Goal: Task Accomplishment & Management: Manage account settings

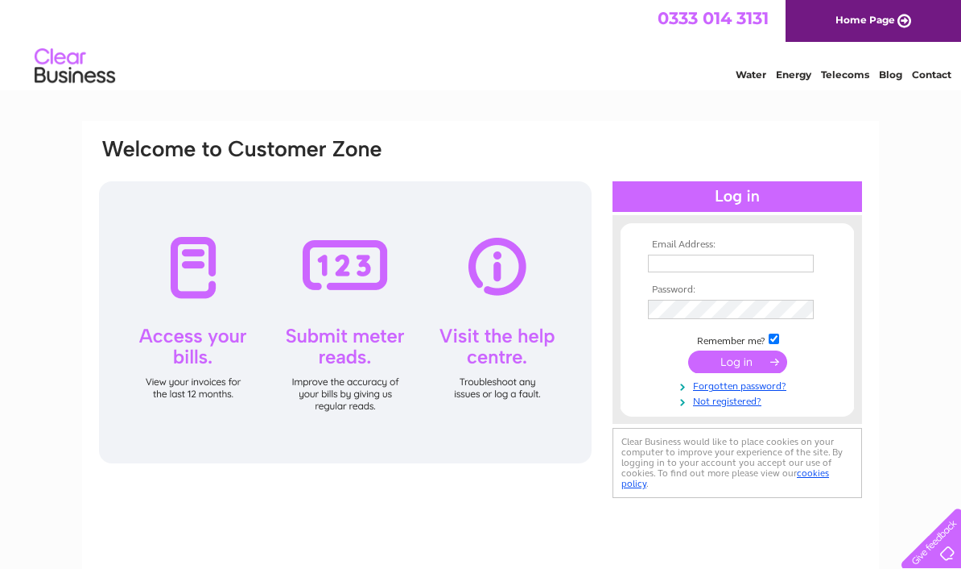
click at [717, 259] on input "text" at bounding box center [731, 263] width 166 height 18
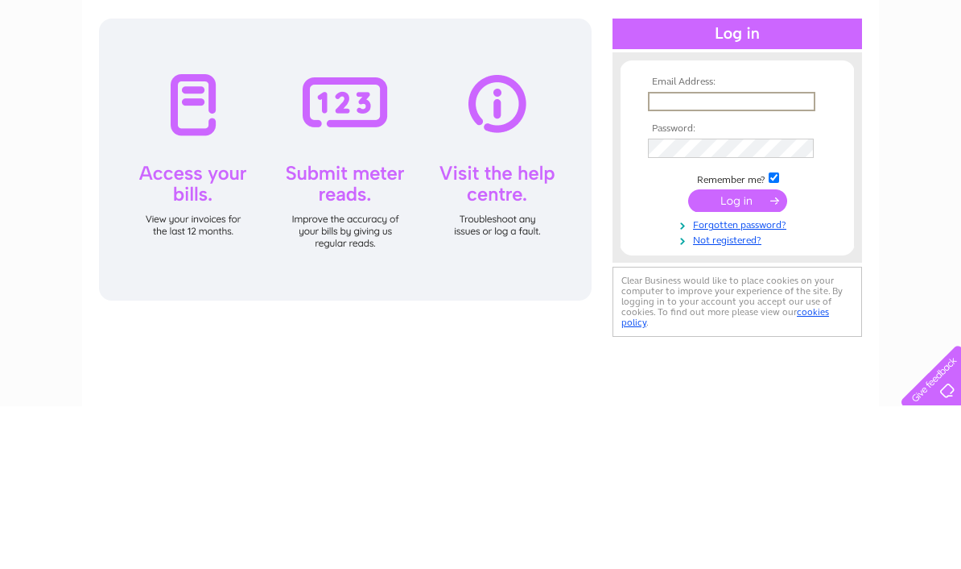
click at [772, 254] on input "text" at bounding box center [731, 263] width 167 height 19
type input "Summerfieldgarage@aol.com"
click at [742, 352] on input "submit" at bounding box center [738, 363] width 99 height 23
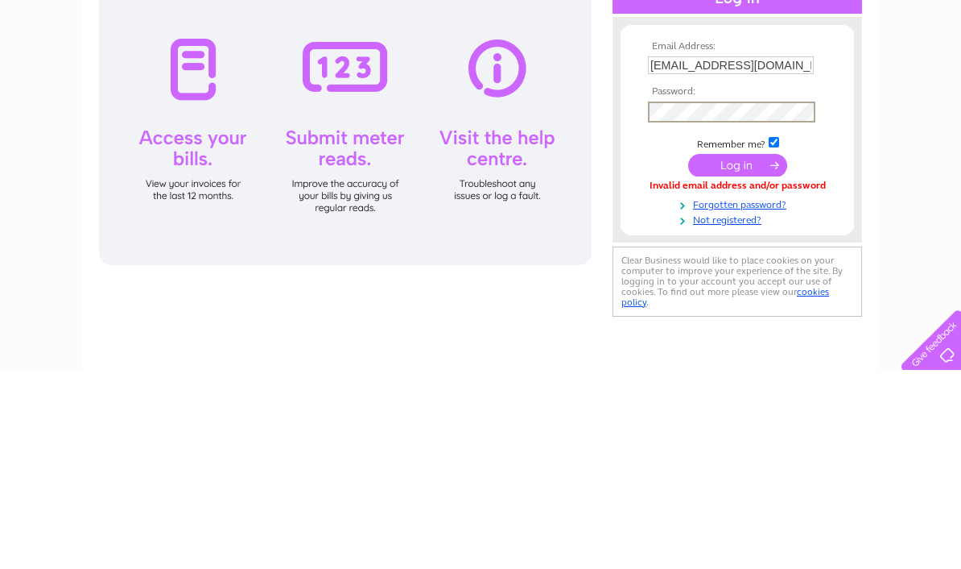
click at [751, 352] on input "submit" at bounding box center [738, 363] width 99 height 23
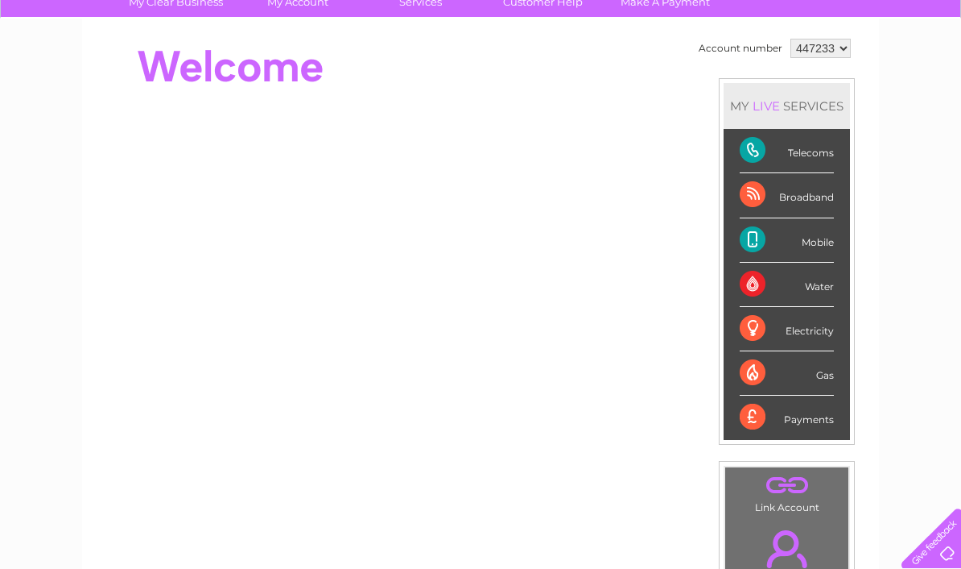
scroll to position [134, 0]
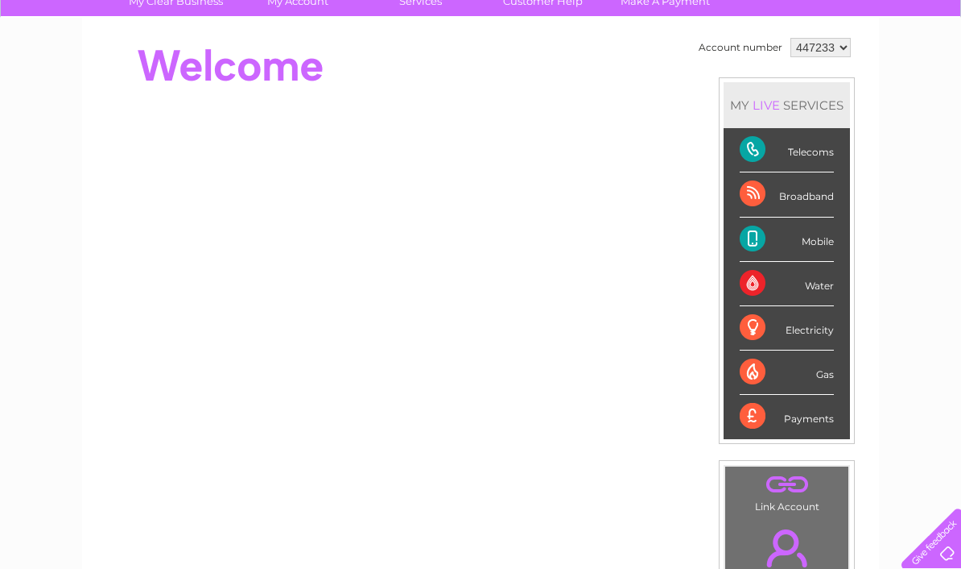
click at [812, 428] on div "Payments" at bounding box center [787, 416] width 94 height 43
click at [789, 413] on div "Payments" at bounding box center [787, 416] width 94 height 43
click at [779, 420] on div "Payments" at bounding box center [787, 416] width 94 height 43
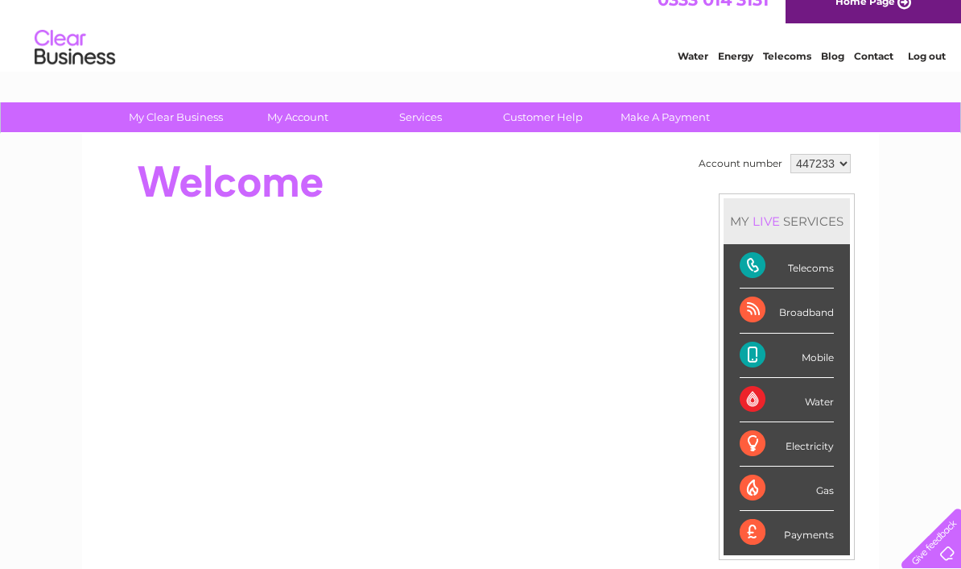
scroll to position [0, 0]
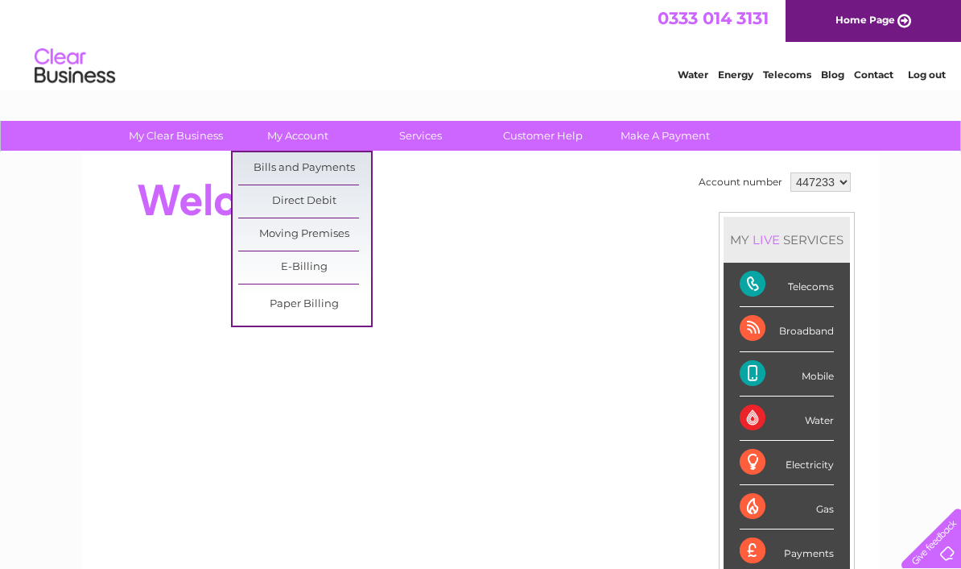
click at [341, 176] on link "Bills and Payments" at bounding box center [304, 168] width 133 height 32
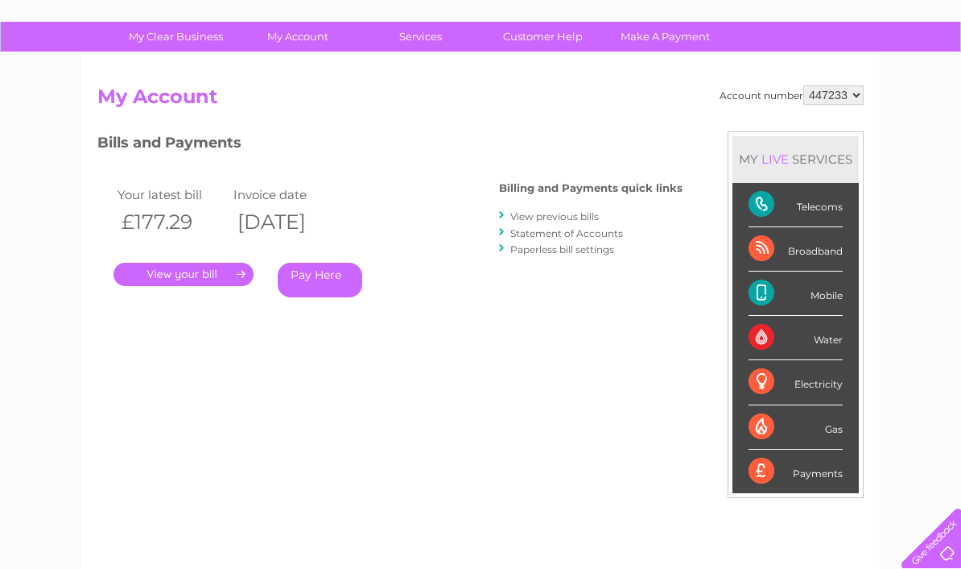
scroll to position [108, 0]
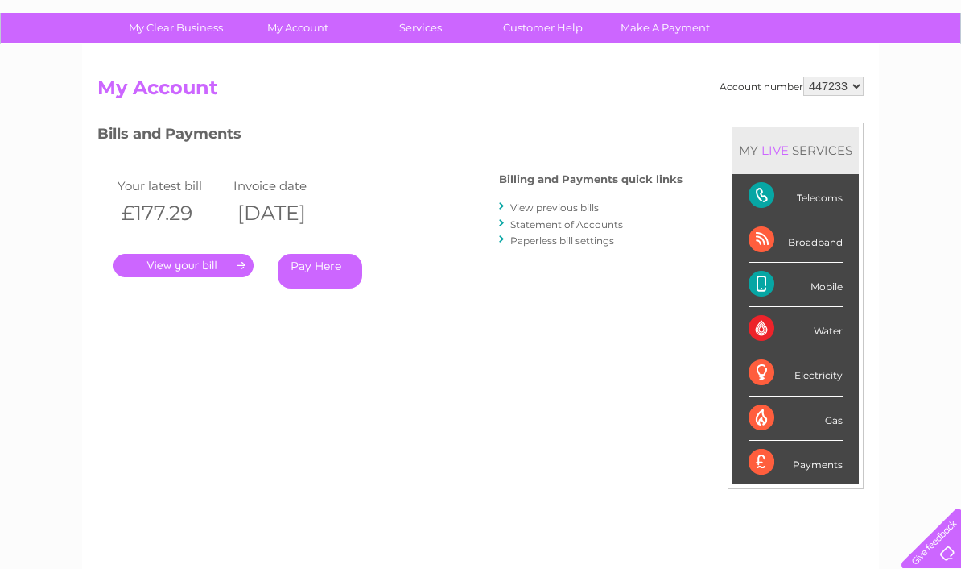
click at [593, 205] on link "View previous bills" at bounding box center [555, 207] width 89 height 12
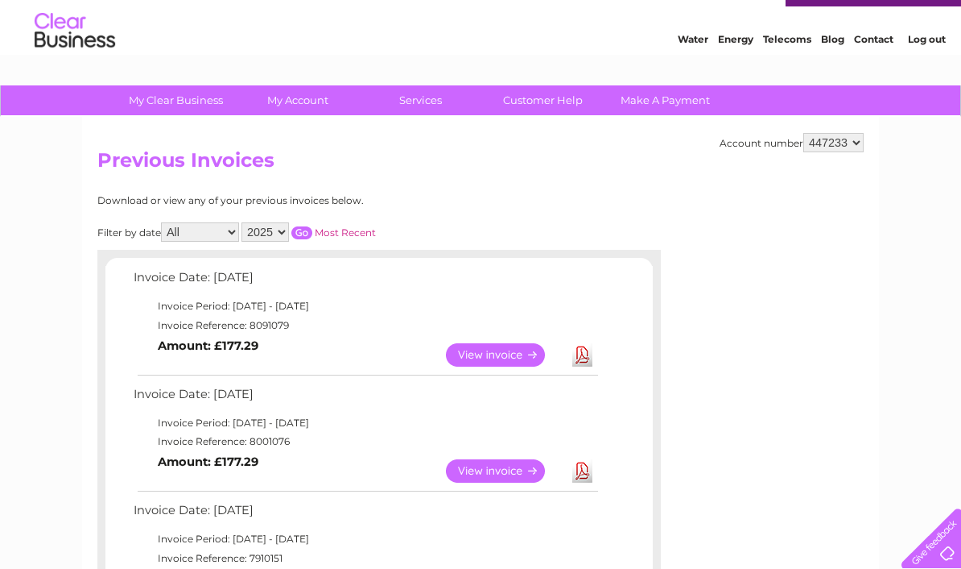
scroll to position [36, 0]
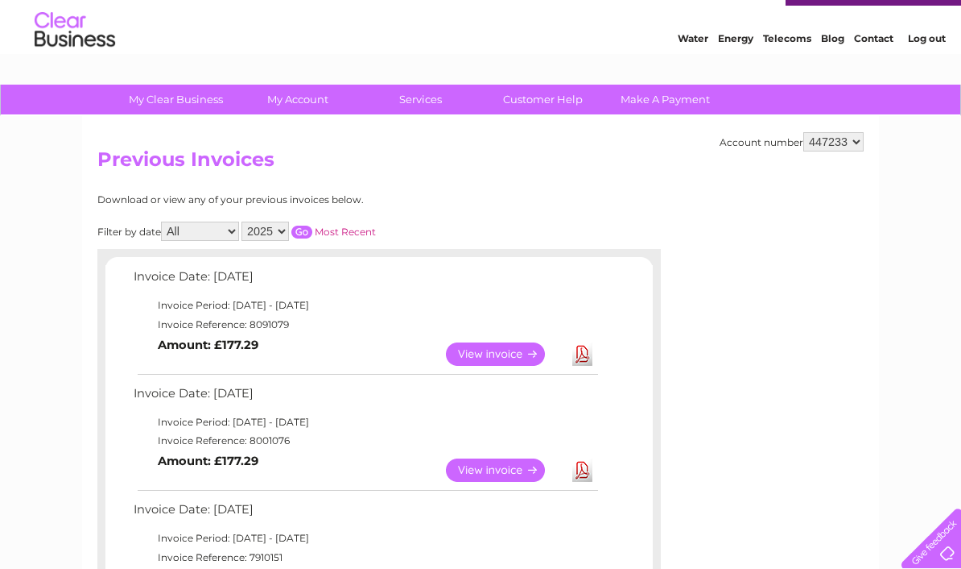
click at [216, 234] on select "All January February March April May June July August September October Novembe…" at bounding box center [200, 230] width 78 height 19
select select "1"
click at [309, 225] on input "button" at bounding box center [302, 231] width 21 height 13
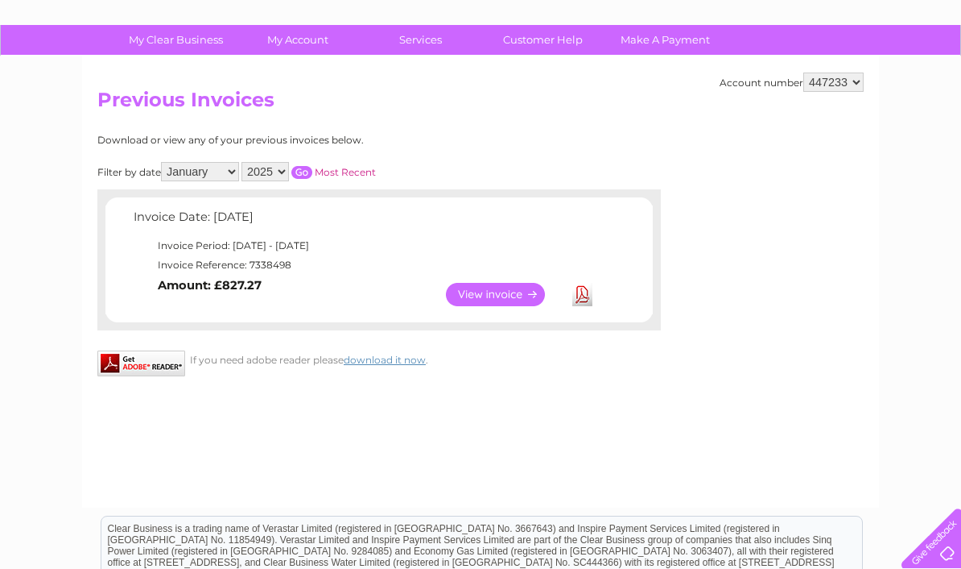
scroll to position [99, 0]
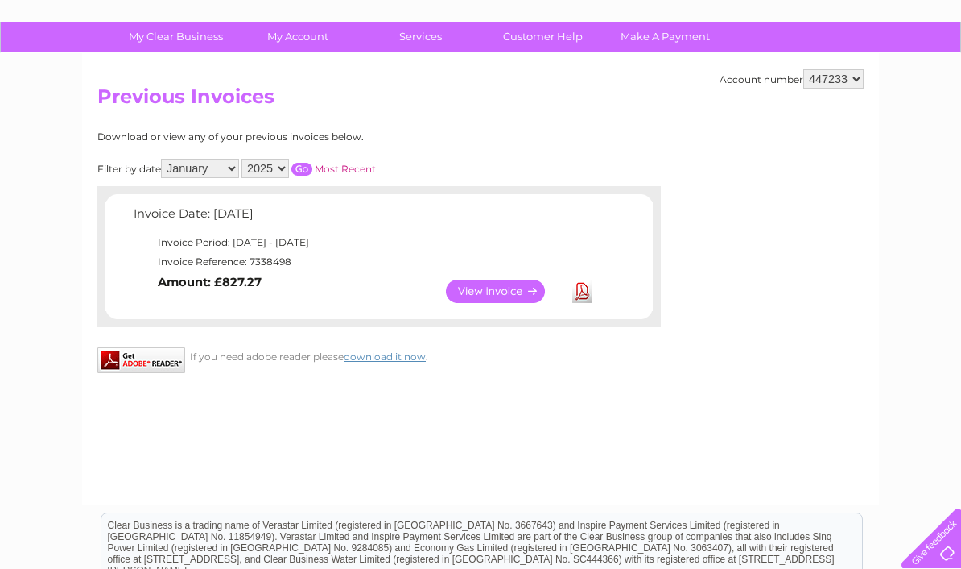
click at [503, 287] on link "View" at bounding box center [505, 290] width 118 height 23
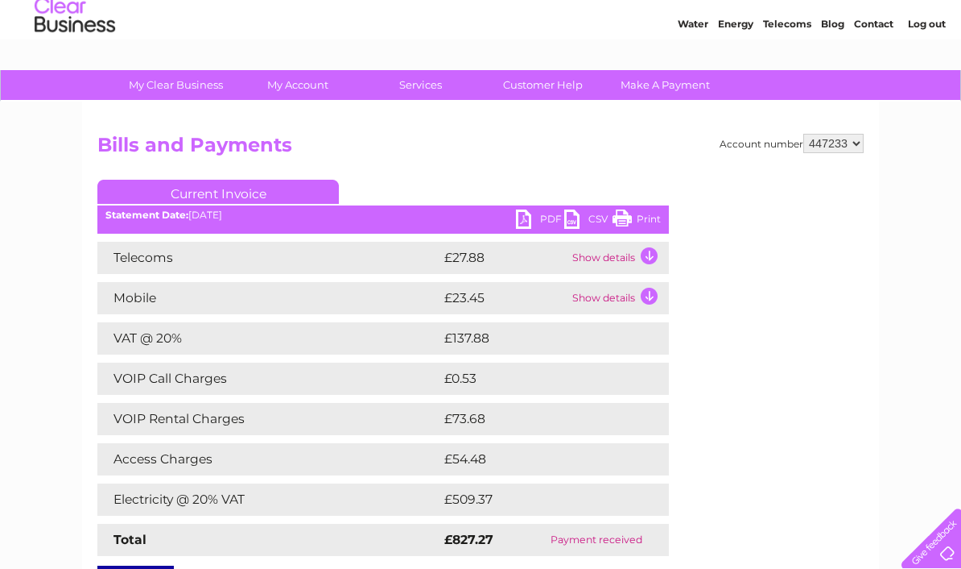
scroll to position [52, 0]
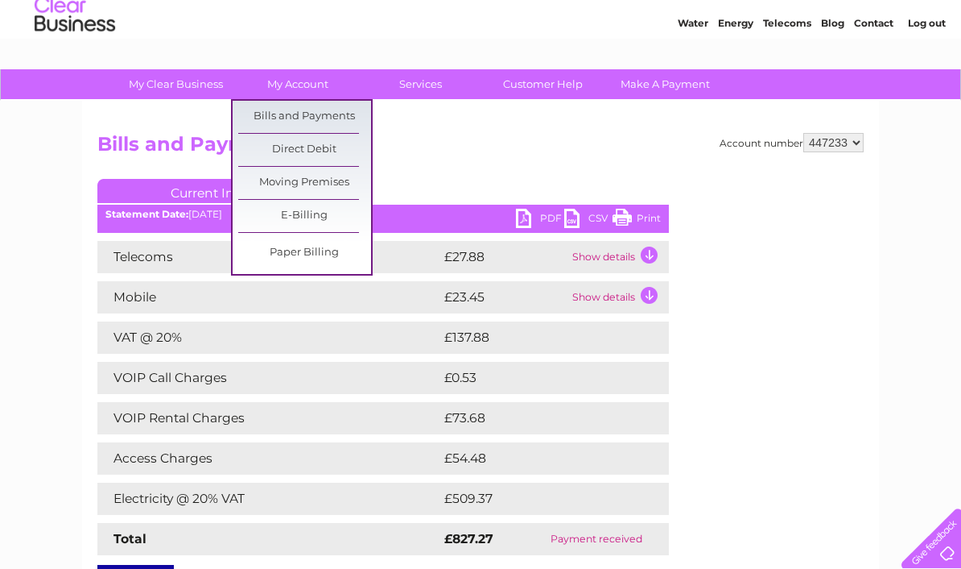
click at [347, 151] on link "Direct Debit" at bounding box center [304, 150] width 133 height 32
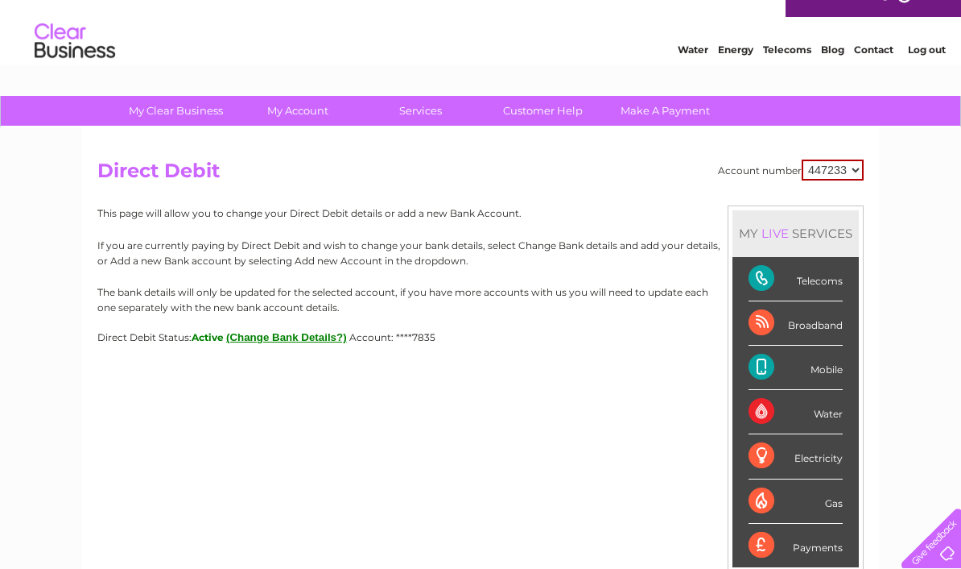
scroll to position [26, 0]
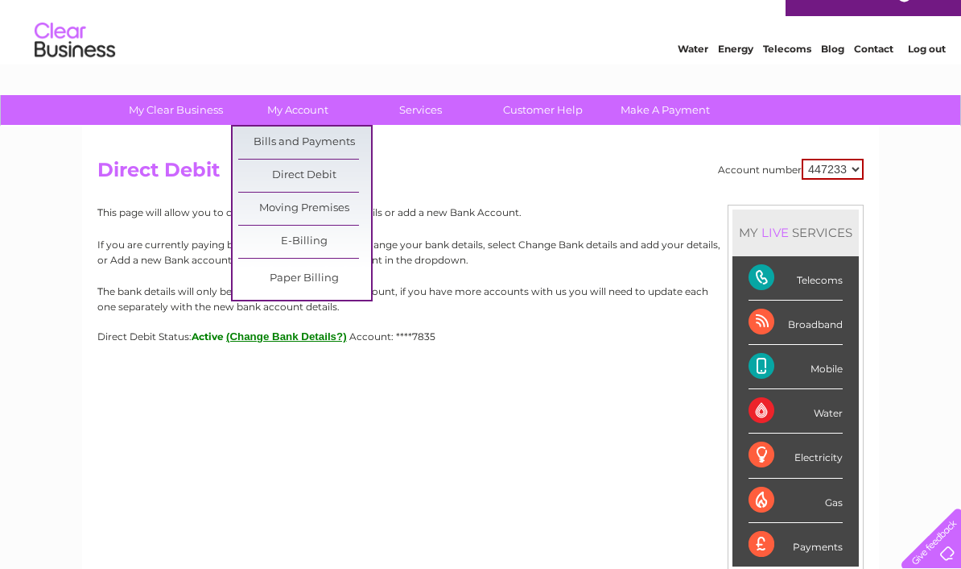
click at [356, 142] on link "Bills and Payments" at bounding box center [304, 142] width 133 height 32
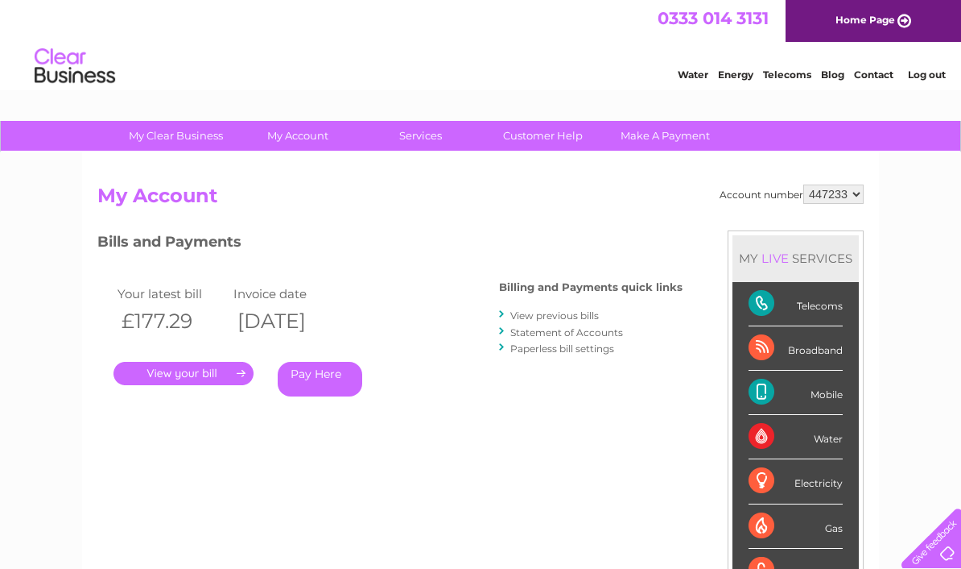
click at [543, 312] on link "View previous bills" at bounding box center [555, 315] width 89 height 12
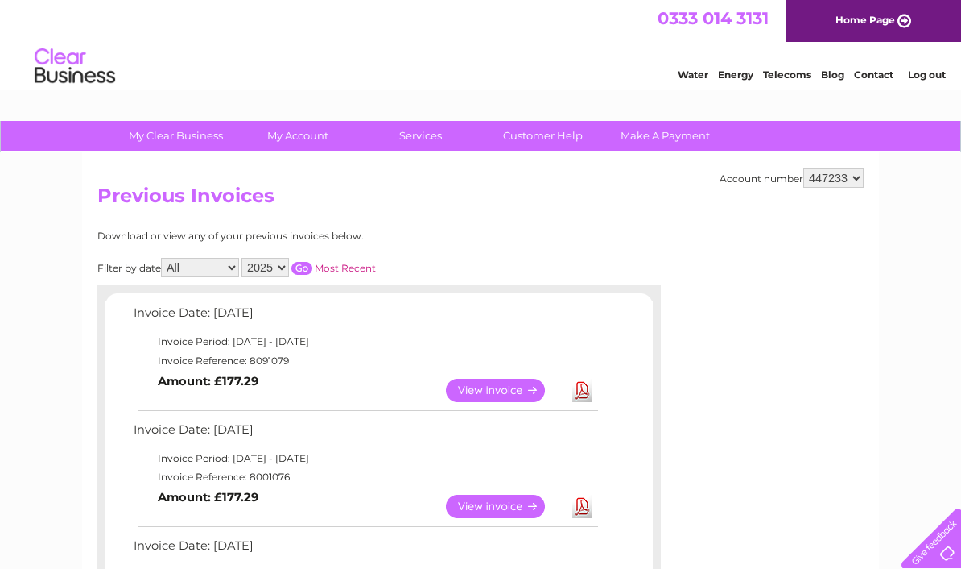
click at [217, 268] on select "All January February March April May June July August September October Novembe…" at bounding box center [200, 267] width 78 height 19
select select "2"
click at [356, 267] on link "Most Recent" at bounding box center [345, 268] width 61 height 12
click at [305, 269] on input "button" at bounding box center [302, 268] width 21 height 13
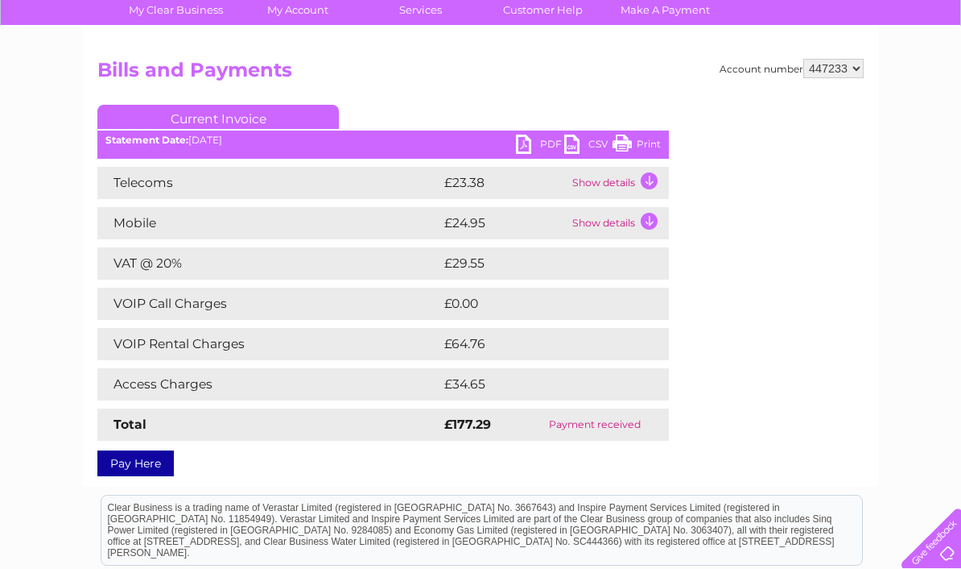
scroll to position [125, 0]
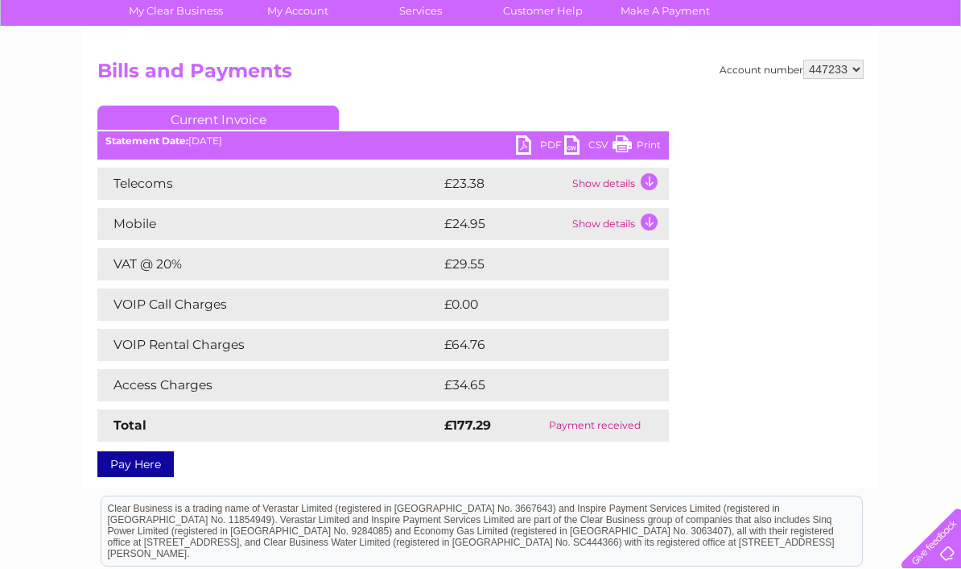
click at [627, 185] on td "Show details" at bounding box center [619, 183] width 101 height 32
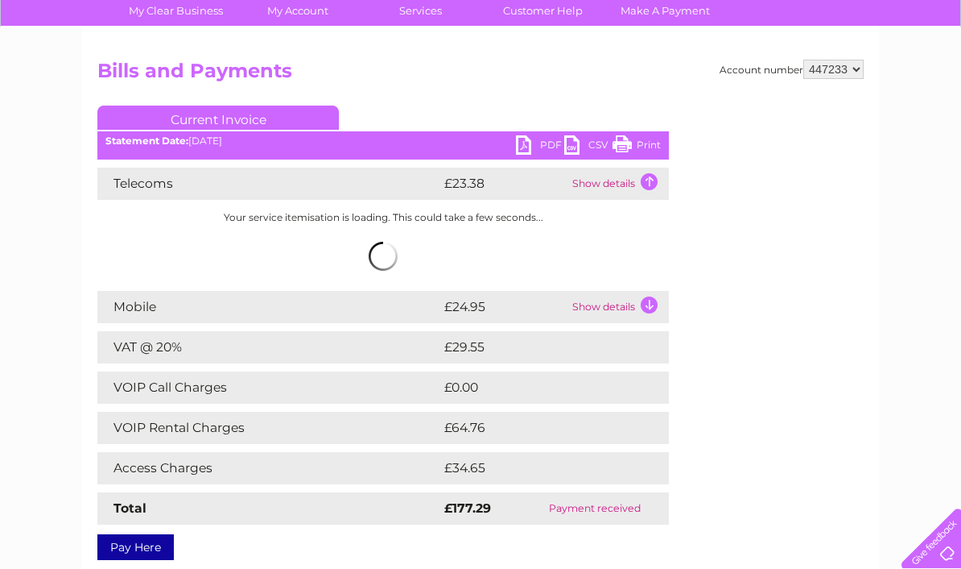
click at [657, 198] on td "Show details" at bounding box center [619, 183] width 101 height 32
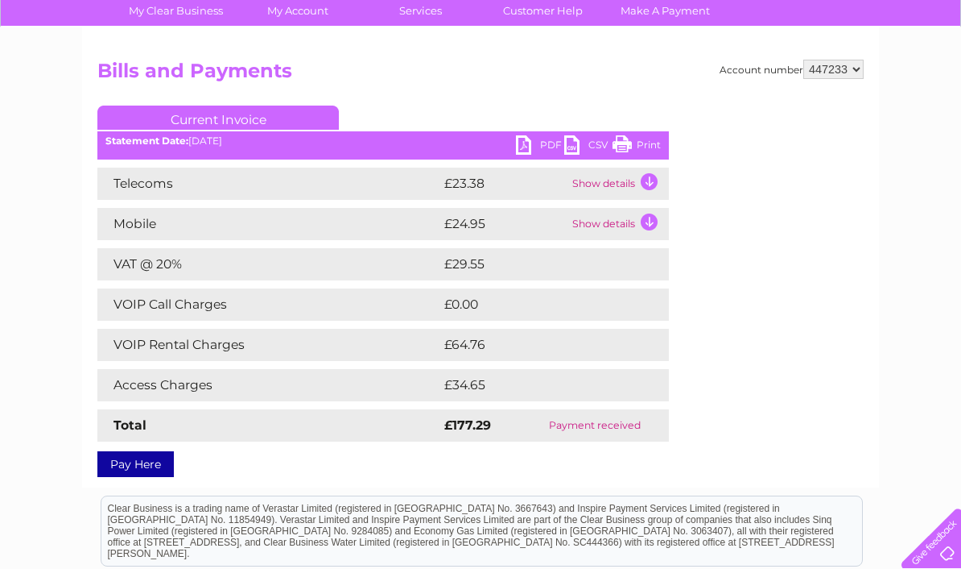
click at [634, 210] on td "Show details" at bounding box center [619, 224] width 101 height 32
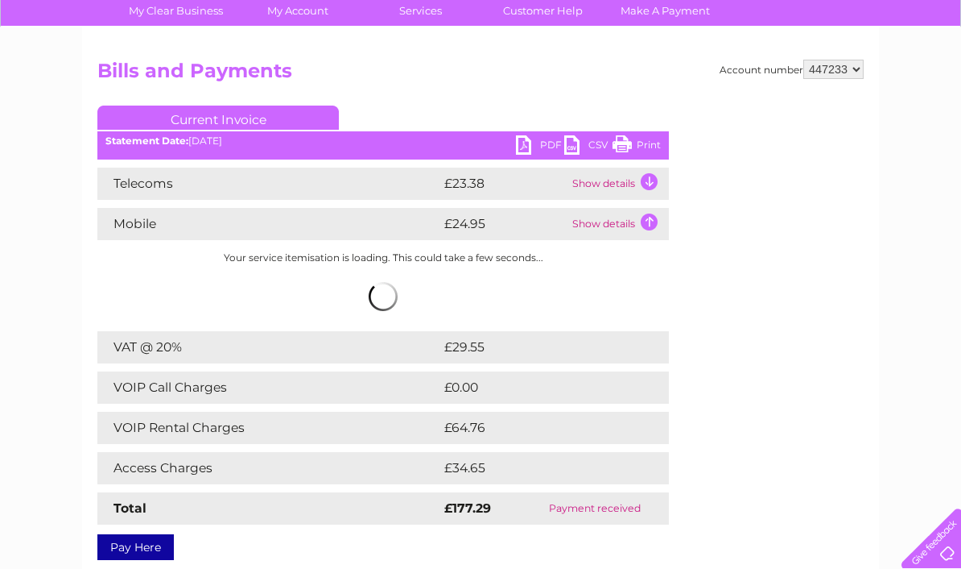
click at [527, 141] on link "PDF" at bounding box center [540, 146] width 48 height 23
